Goal: Information Seeking & Learning: Learn about a topic

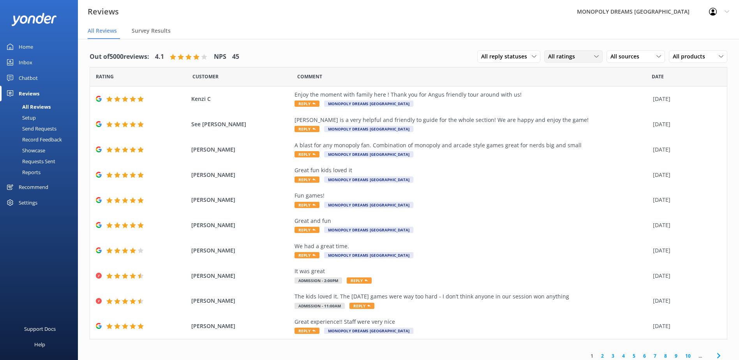
click at [580, 55] on div "All ratings" at bounding box center [573, 56] width 55 height 9
click at [575, 131] on div "[PERSON_NAME] is a very helpful and friendly to guide for the whole section! We…" at bounding box center [472, 125] width 355 height 18
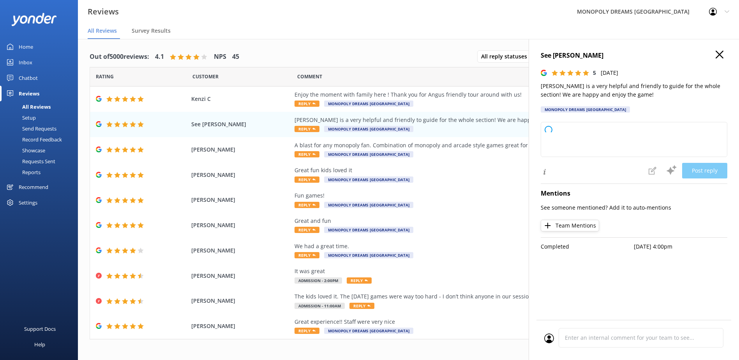
click at [719, 55] on icon at bounding box center [720, 55] width 8 height 8
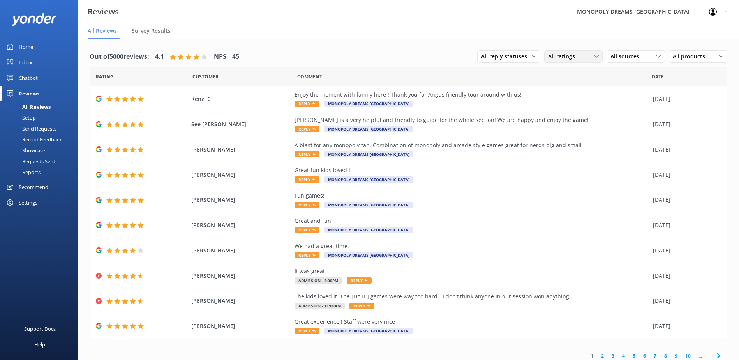
click at [562, 55] on span "All ratings" at bounding box center [564, 56] width 32 height 9
click at [569, 116] on div "Detractors" at bounding box center [574, 120] width 36 height 8
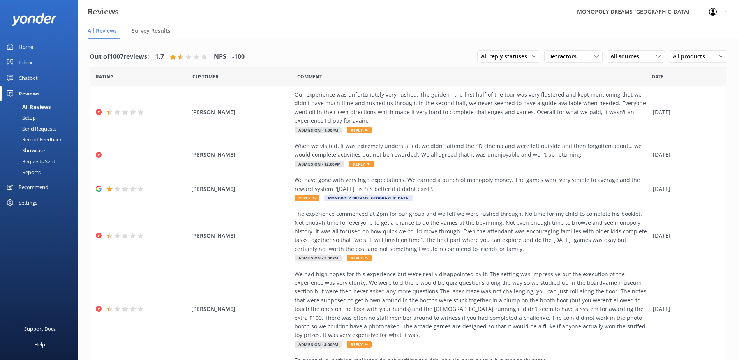
click at [637, 50] on div "All reply statuses All reply statuses Needs a reply Does not need reply Detract…" at bounding box center [602, 57] width 250 height 20
click at [637, 52] on div "All sources All sources Yonder survey Heard by staff Facebook reviews Google re…" at bounding box center [636, 56] width 58 height 12
click at [636, 87] on div "Yonder survey" at bounding box center [640, 89] width 44 height 8
click at [371, 109] on div "Our experience was unfortunately very rushed. The guide in the first half of th…" at bounding box center [472, 107] width 355 height 35
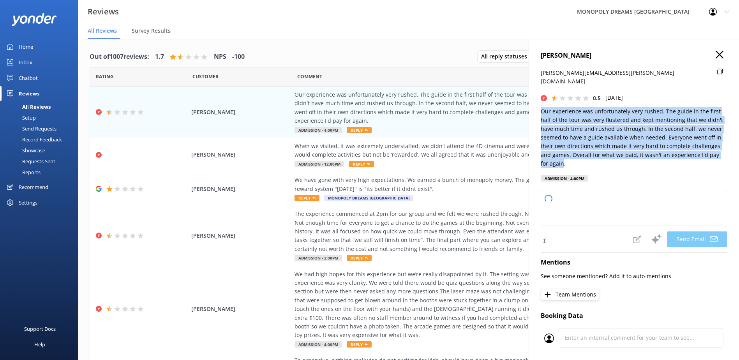
drag, startPoint x: 551, startPoint y: 152, endPoint x: 540, endPoint y: 98, distance: 55.3
click at [540, 98] on div "JESS PARTRIDGE jess.partridge@outlook.com 0.5 Wed, 13th Aug 2025 Our experience…" at bounding box center [634, 219] width 210 height 360
copy p "Our experience was unfortunately very rushed. The guide in the first half of th…"
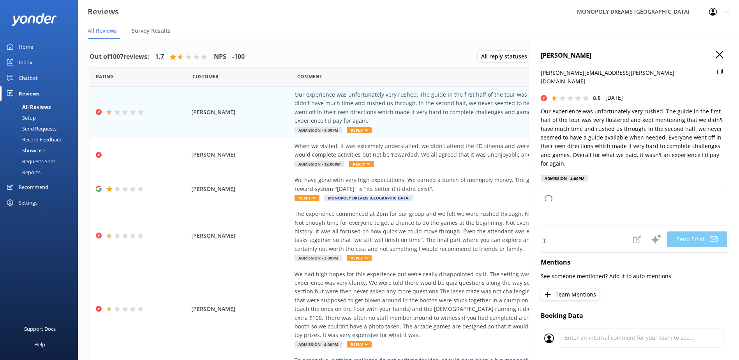
click at [718, 69] on icon at bounding box center [720, 72] width 5 height 6
click at [569, 55] on h4 "[PERSON_NAME]" at bounding box center [634, 56] width 187 height 10
copy h4 "[PERSON_NAME]"
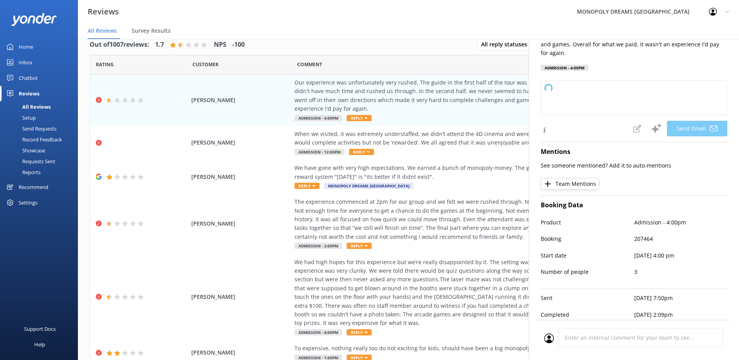
scroll to position [16, 0]
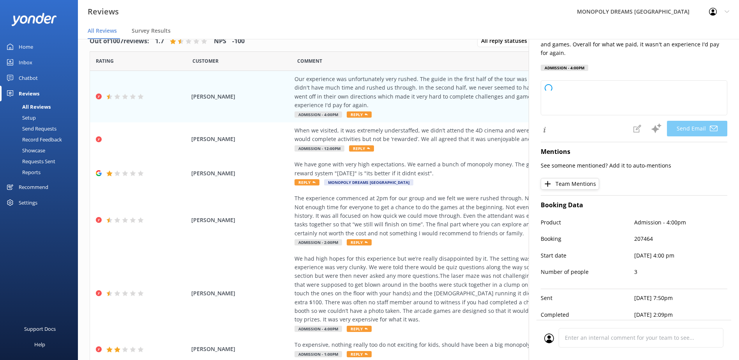
click at [638, 235] on p "207464" at bounding box center [682, 239] width 94 height 9
copy p "207464"
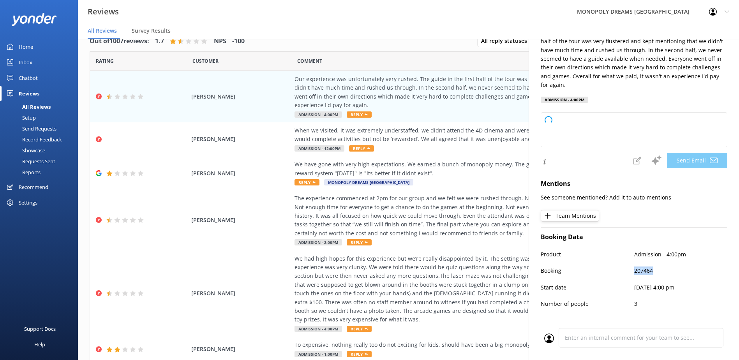
scroll to position [111, 0]
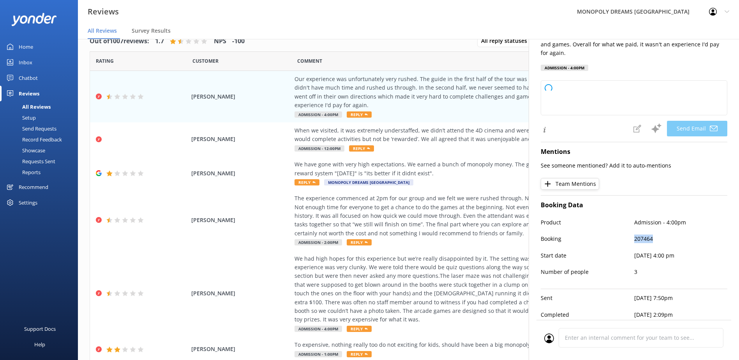
click at [643, 235] on p "207464" at bounding box center [682, 239] width 94 height 9
click at [644, 235] on p "207464" at bounding box center [682, 239] width 94 height 9
click at [671, 235] on p "207464" at bounding box center [682, 239] width 94 height 9
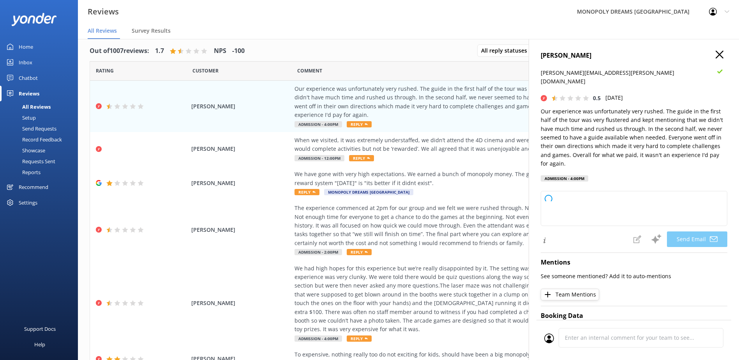
scroll to position [0, 0]
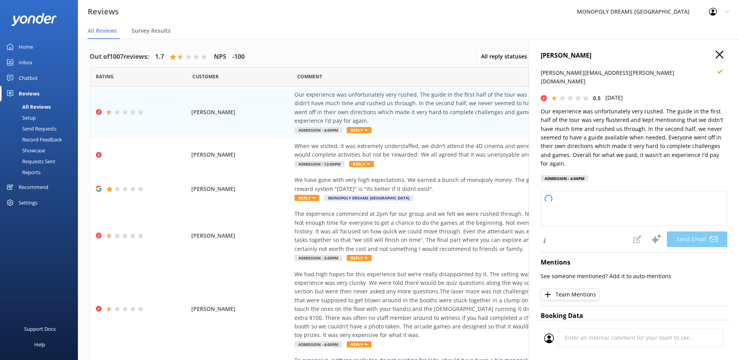
click at [717, 60] on h4 "[PERSON_NAME]" at bounding box center [634, 56] width 187 height 10
click at [716, 56] on icon at bounding box center [720, 55] width 8 height 8
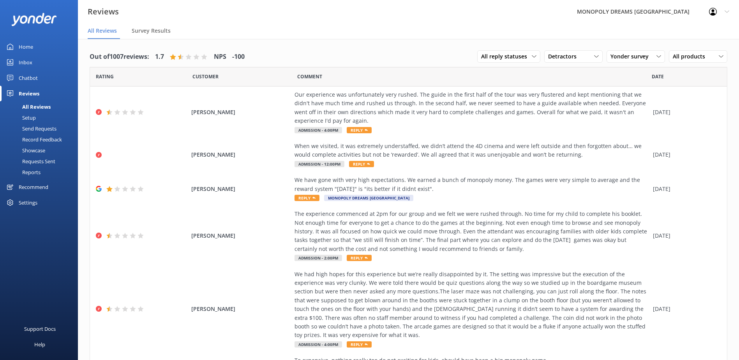
click at [574, 50] on div "All reply statuses All reply statuses Needs a reply Does not need reply Detract…" at bounding box center [602, 57] width 250 height 20
click at [578, 60] on div "Detractors" at bounding box center [573, 56] width 55 height 9
click at [578, 116] on div "Detractors" at bounding box center [574, 120] width 36 height 8
click at [581, 46] on div "Out of 1007 reviews: 1.7 NPS -100 All reply statuses All reply statuses Needs a…" at bounding box center [408, 350] width 661 height 622
click at [584, 53] on div "Detractors" at bounding box center [573, 56] width 55 height 9
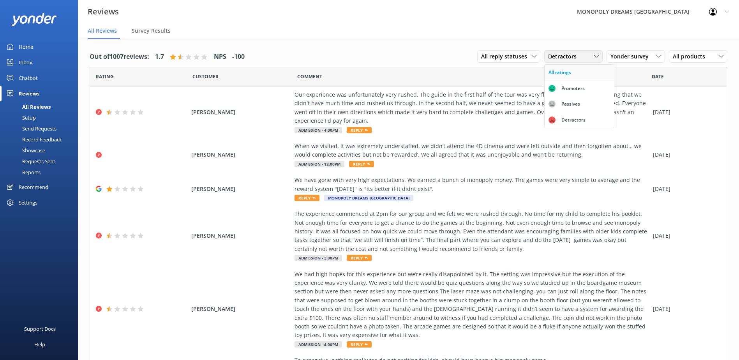
click at [579, 69] on link "All ratings" at bounding box center [579, 73] width 69 height 16
click at [557, 55] on span "All ratings" at bounding box center [564, 56] width 32 height 9
click at [559, 85] on div "Promoters" at bounding box center [573, 89] width 35 height 8
click at [621, 61] on div "Yonder survey All sources Yonder survey Heard by staff Facebook reviews Google …" at bounding box center [636, 56] width 58 height 12
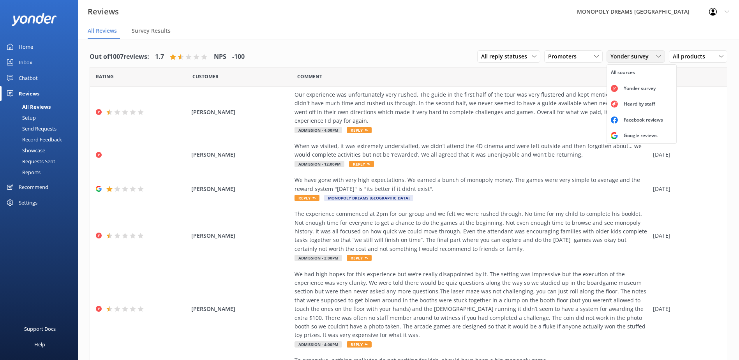
click at [624, 58] on span "Yonder survey" at bounding box center [632, 56] width 43 height 9
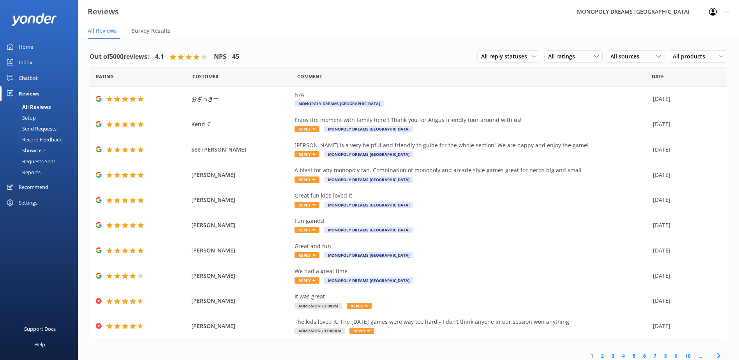
click at [598, 357] on link "2" at bounding box center [603, 355] width 11 height 7
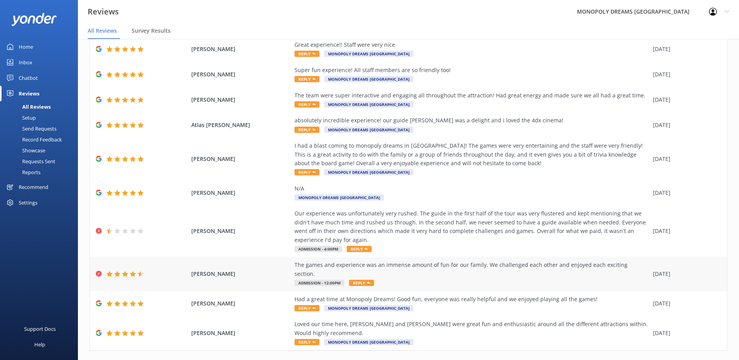
scroll to position [57, 0]
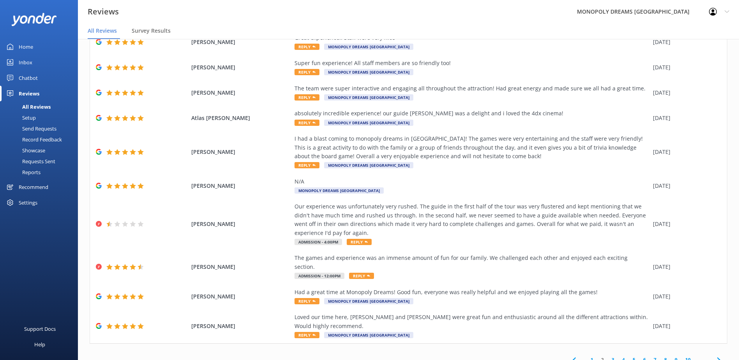
click at [589, 356] on link "1" at bounding box center [592, 359] width 11 height 7
